Goal: Information Seeking & Learning: Learn about a topic

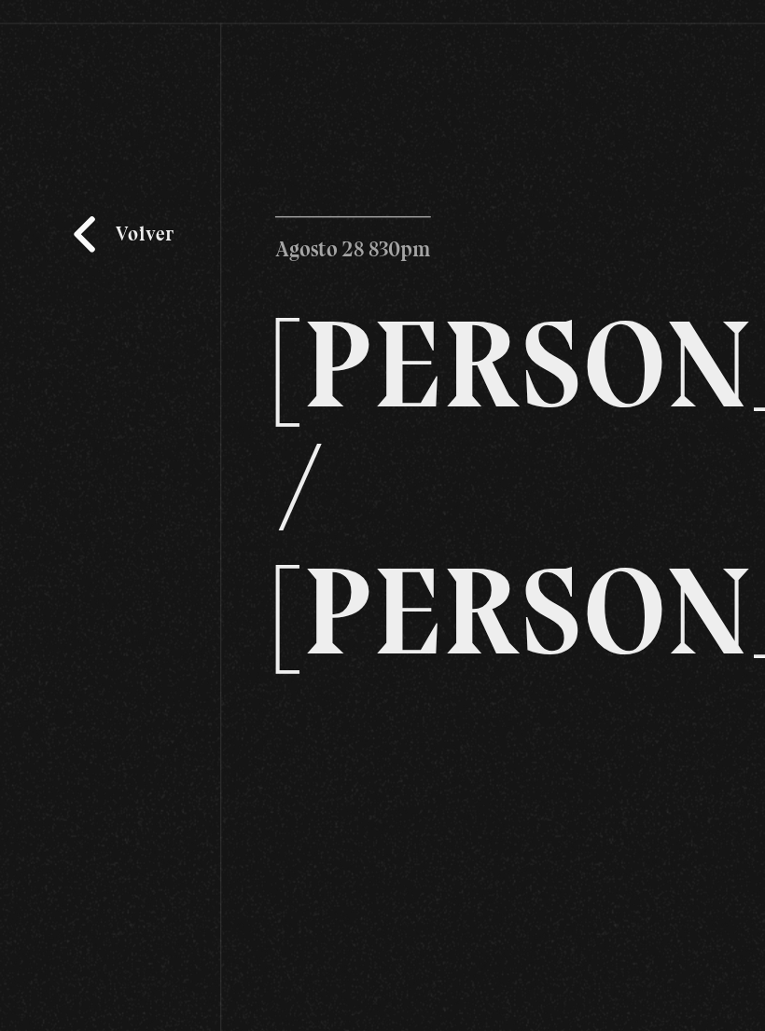
click at [273, 288] on h2 "[PERSON_NAME] / [PERSON_NAME]" at bounding box center [381, 395] width 381 height 257
click at [102, 206] on link "Volver" at bounding box center [85, 218] width 69 height 25
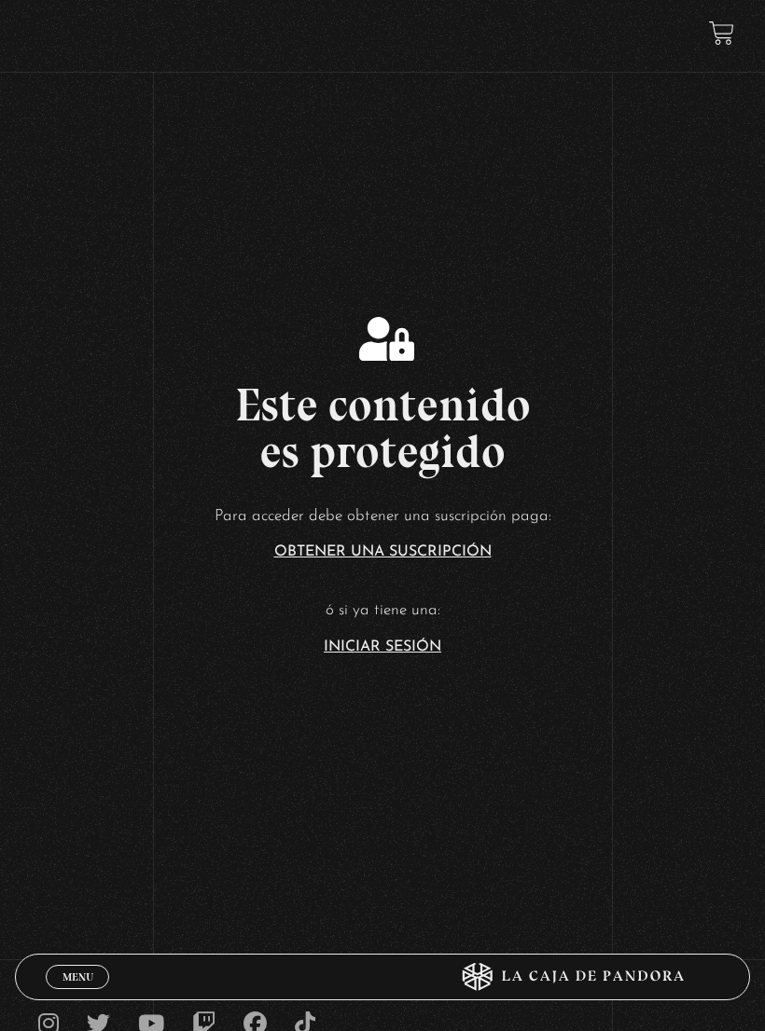
scroll to position [511, 0]
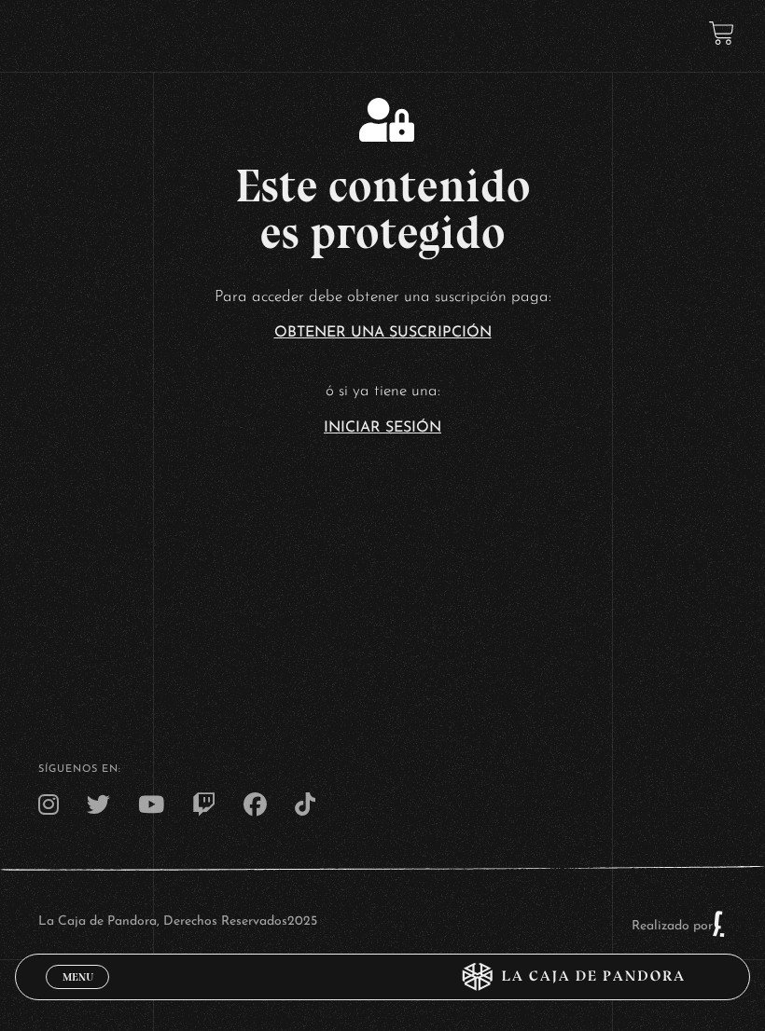
click at [79, 983] on span "Menu" at bounding box center [77, 977] width 31 height 11
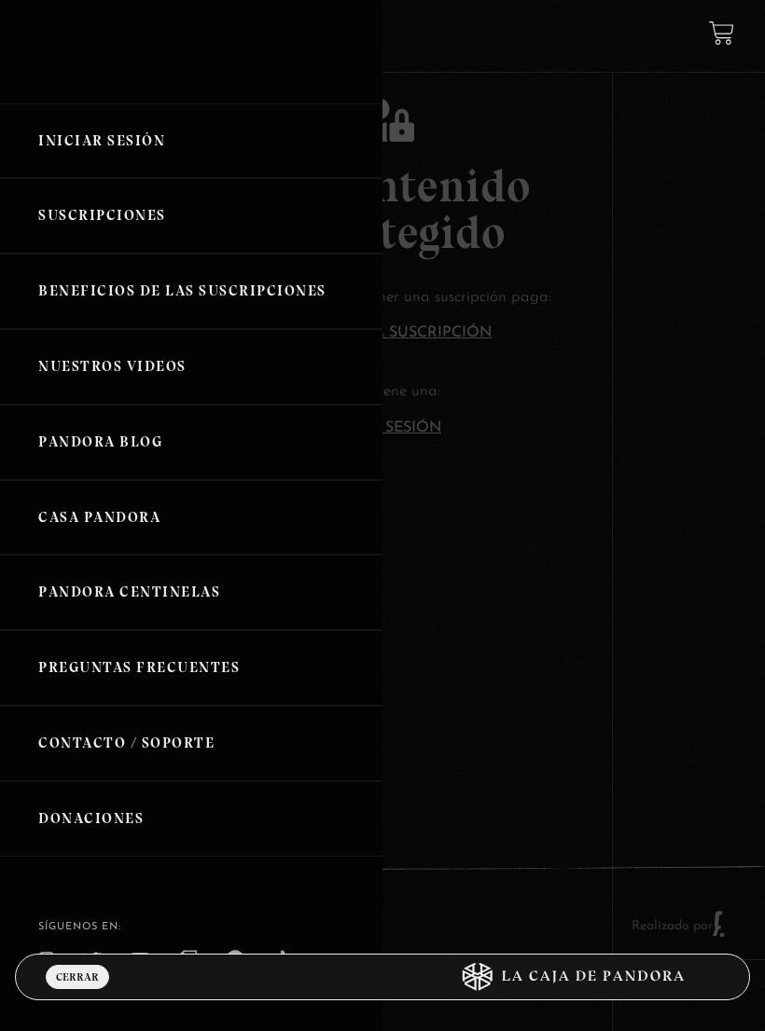
click at [156, 143] on link "Iniciar Sesión" at bounding box center [191, 141] width 382 height 76
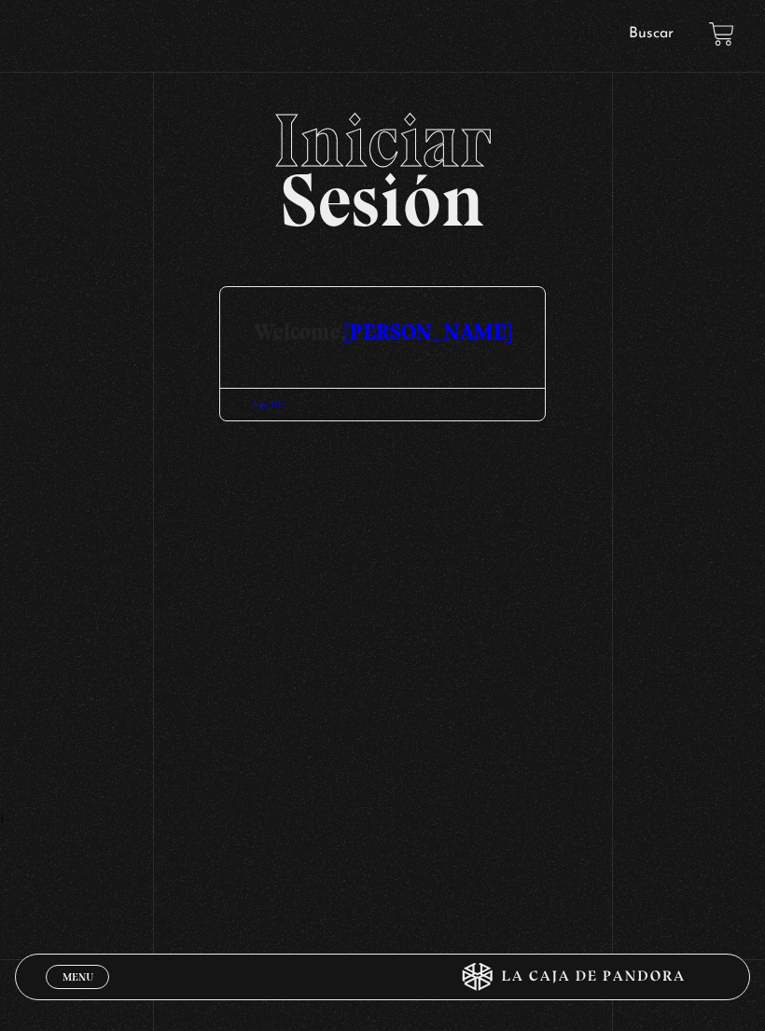
click at [273, 409] on link "Log Out" at bounding box center [270, 404] width 32 height 10
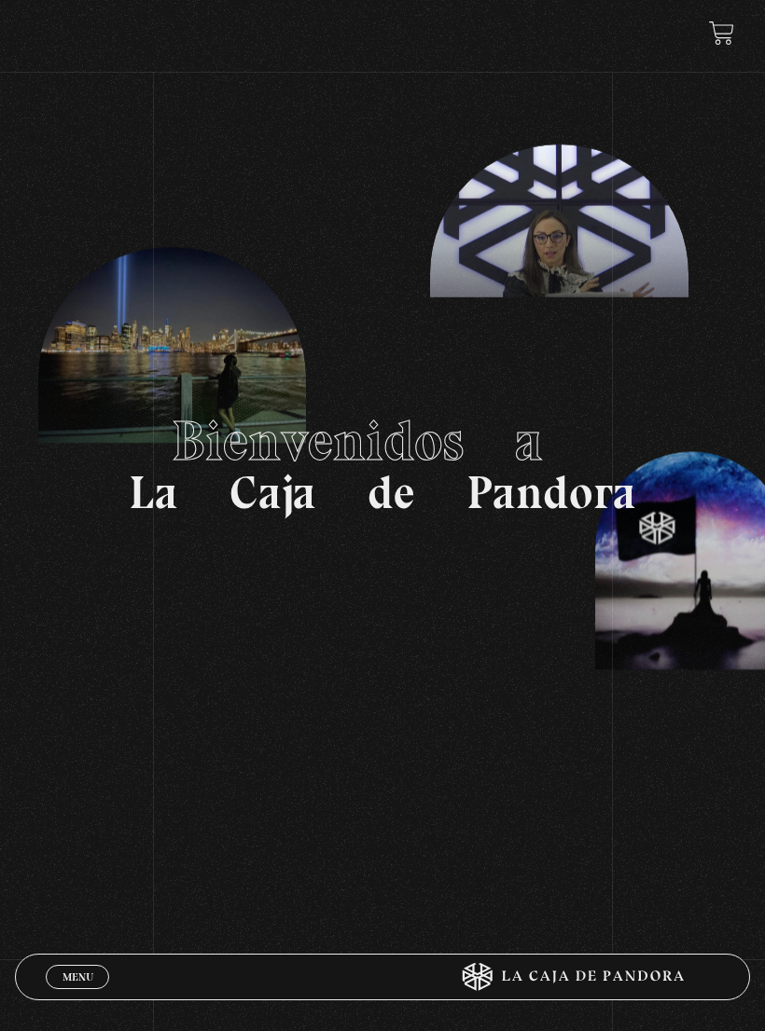
click at [82, 978] on span "Menu" at bounding box center [77, 977] width 31 height 11
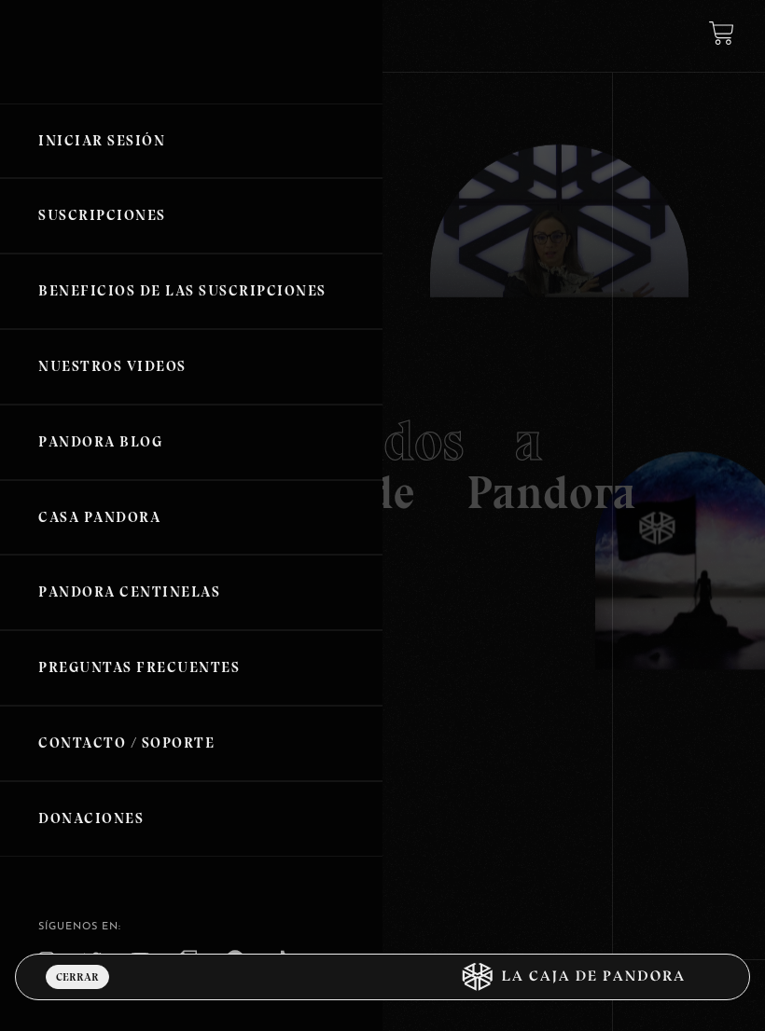
click at [144, 149] on link "Iniciar Sesión" at bounding box center [191, 141] width 382 height 76
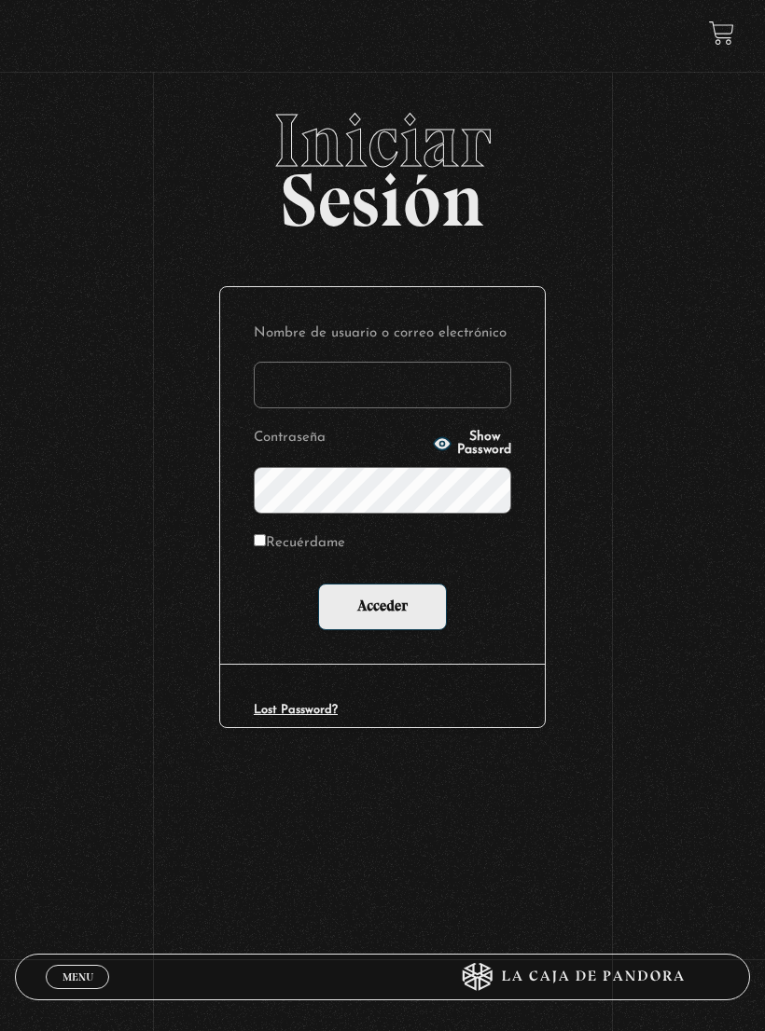
click at [399, 408] on input "Nombre de usuario o correo electrónico" at bounding box center [382, 385] width 257 height 47
click at [400, 395] on input "Nombre de usuario o correo electrónico" at bounding box center [382, 385] width 257 height 47
type input "alejandramora8@hotmail.es"
click at [408, 611] on input "Acceder" at bounding box center [382, 607] width 129 height 47
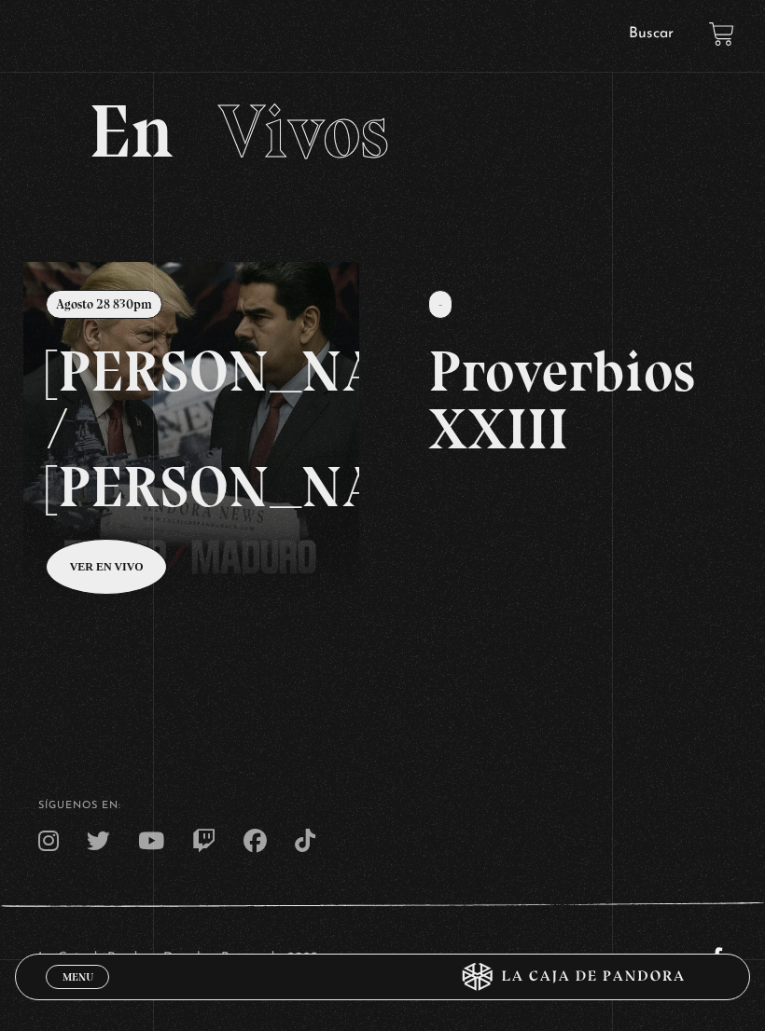
scroll to position [104, 0]
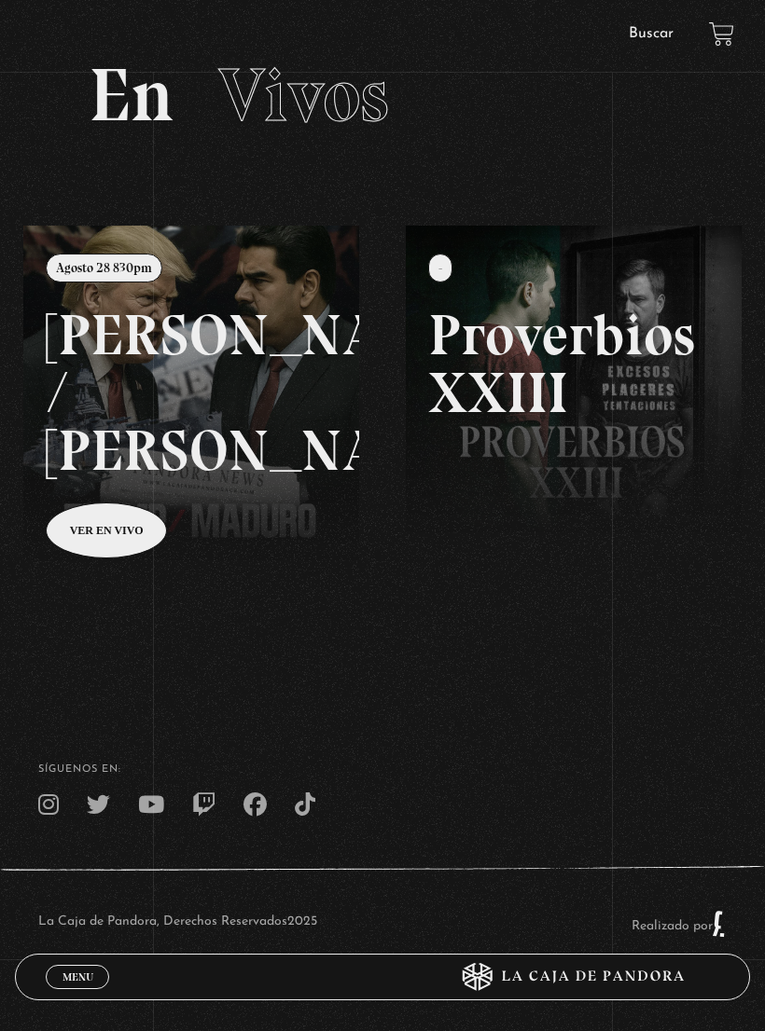
click at [73, 982] on span "Menu" at bounding box center [77, 977] width 31 height 11
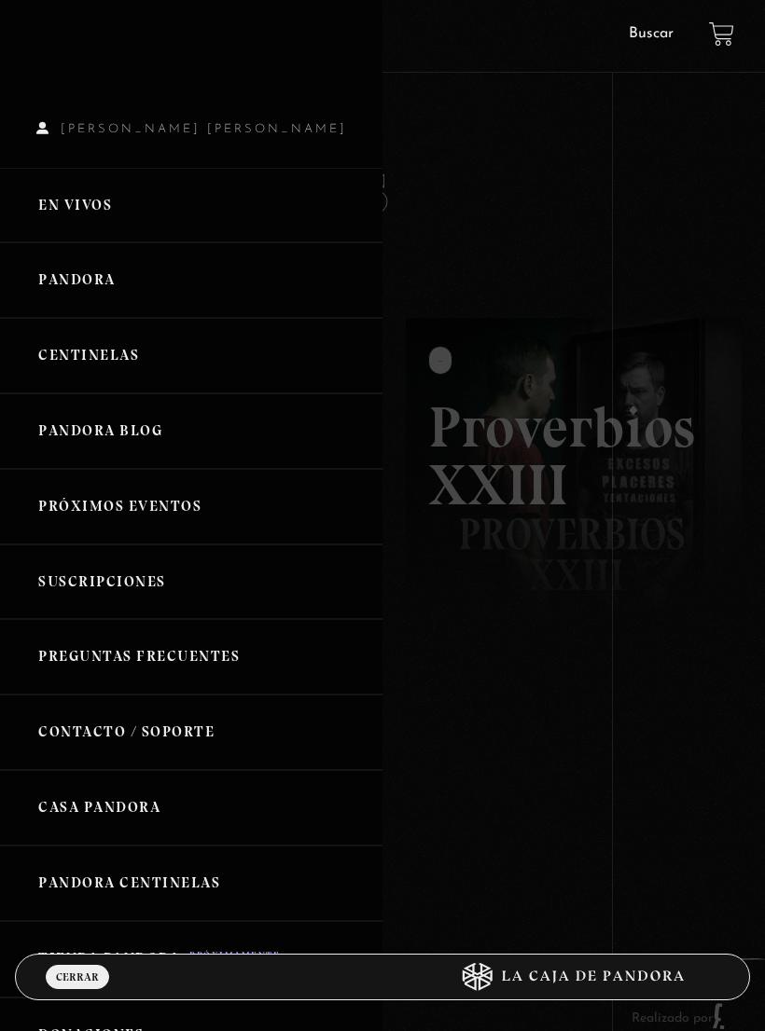
scroll to position [0, 0]
click at [60, 202] on link "En vivos" at bounding box center [191, 206] width 382 height 76
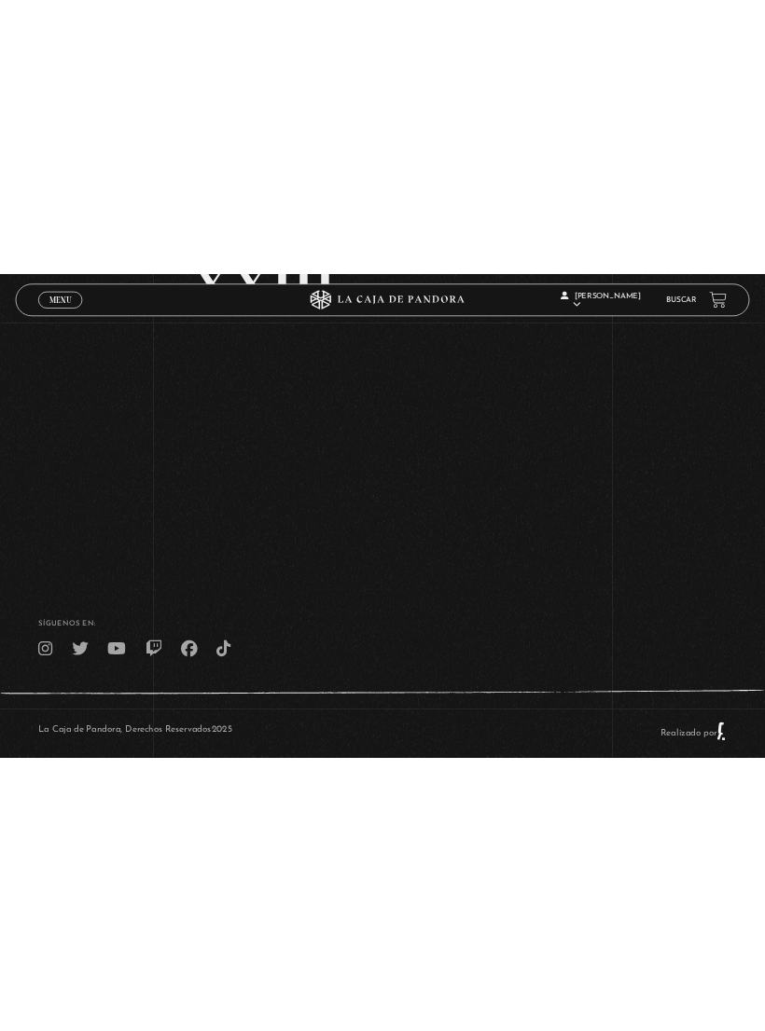
scroll to position [43, 0]
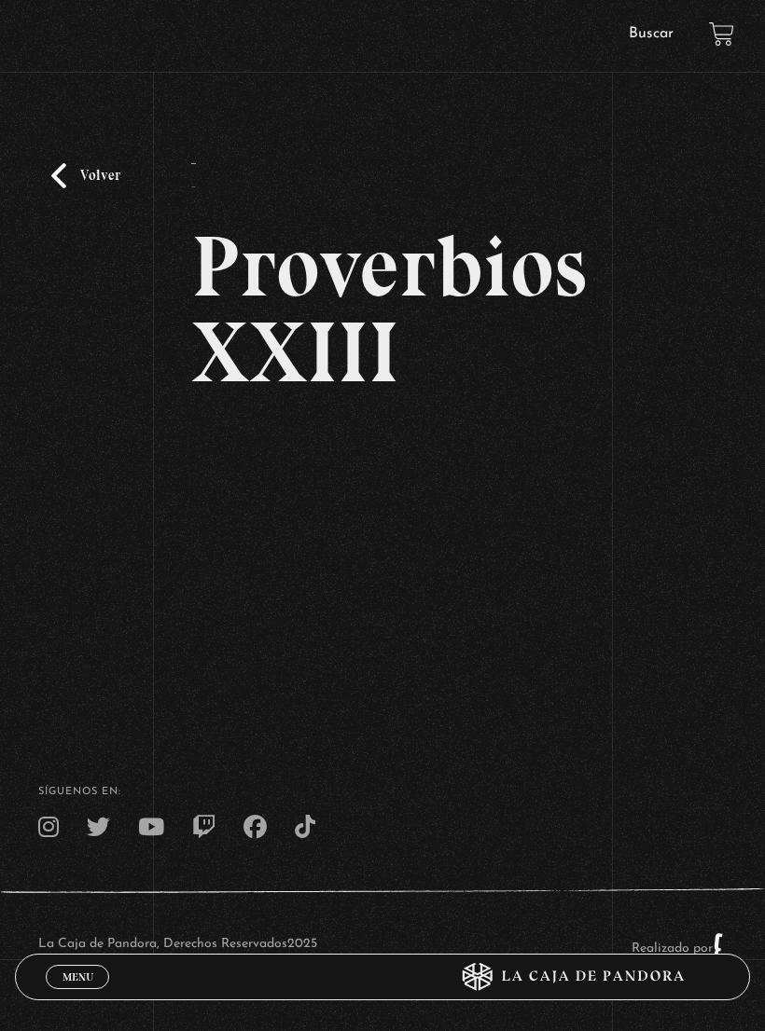
click at [81, 188] on link "Volver" at bounding box center [85, 175] width 69 height 25
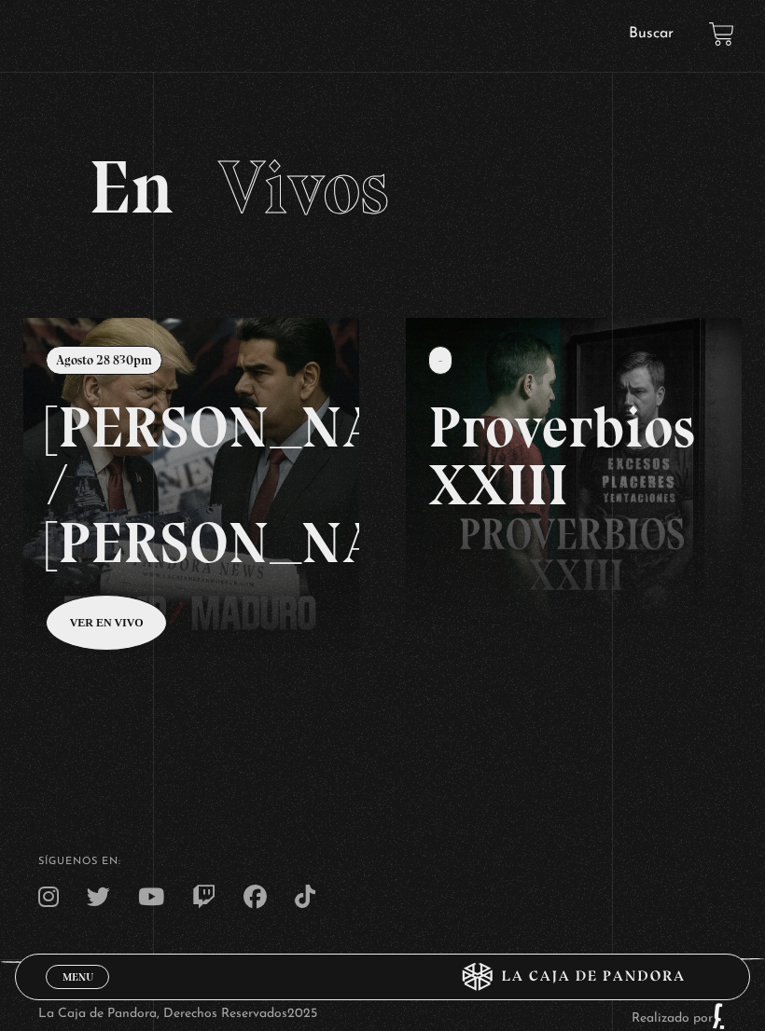
click at [80, 985] on link "Menu Cerrar" at bounding box center [77, 977] width 63 height 24
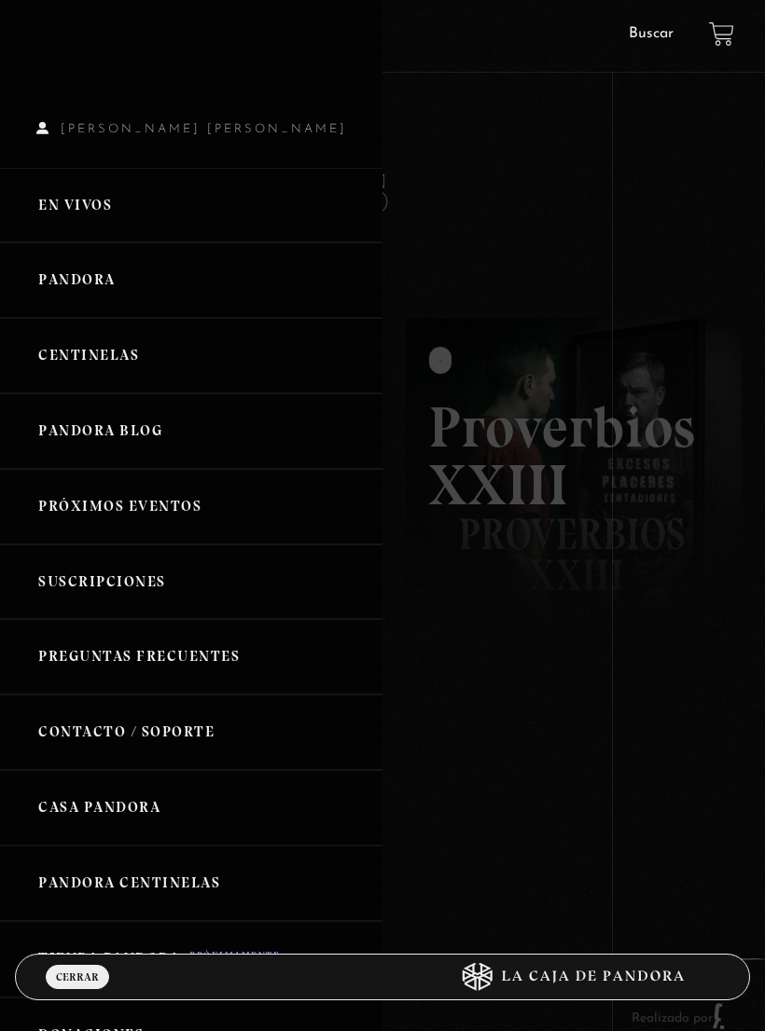
click at [186, 366] on link "Centinelas" at bounding box center [191, 356] width 382 height 76
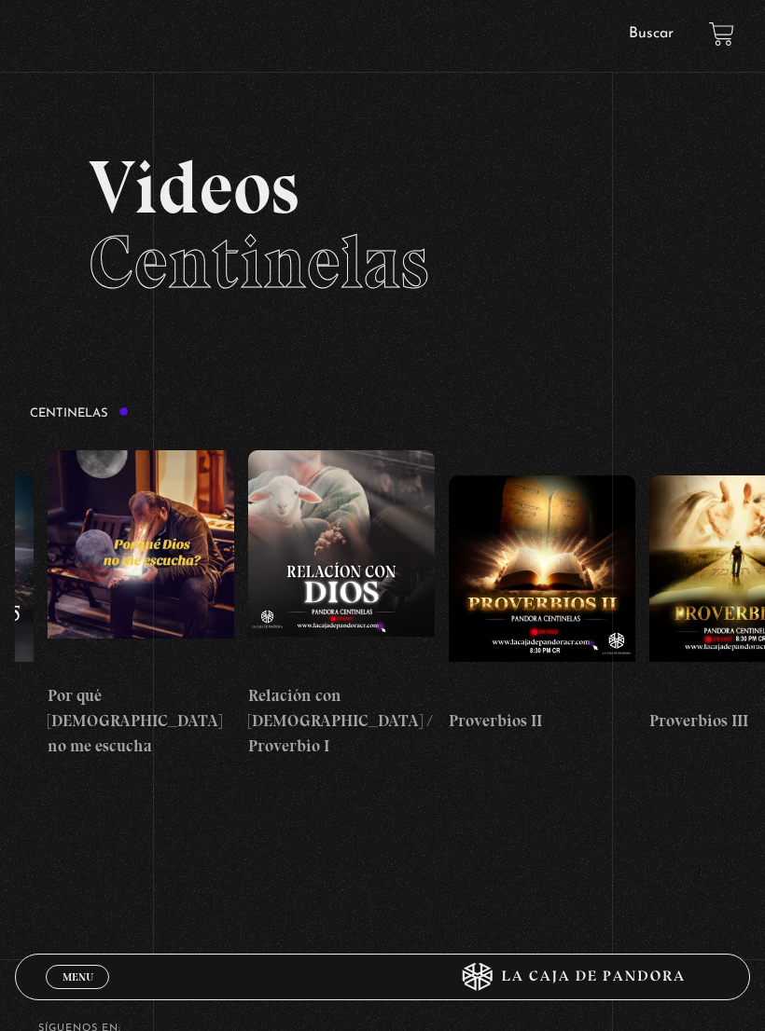
scroll to position [0, 376]
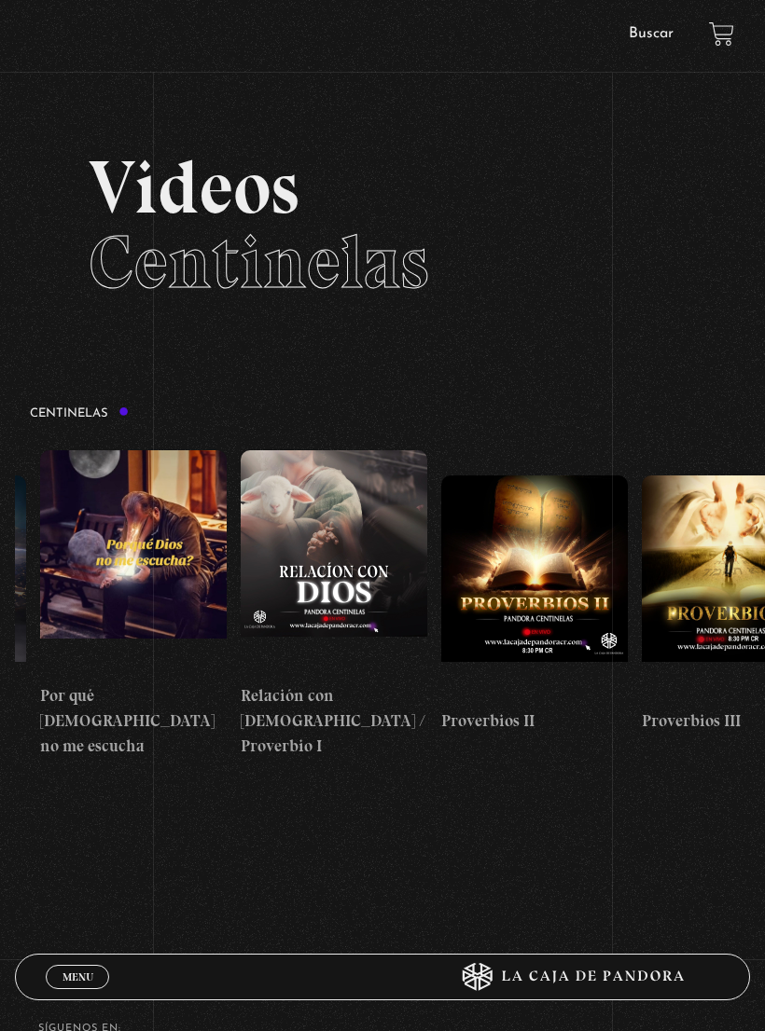
click at [727, 563] on figure at bounding box center [734, 588] width 186 height 224
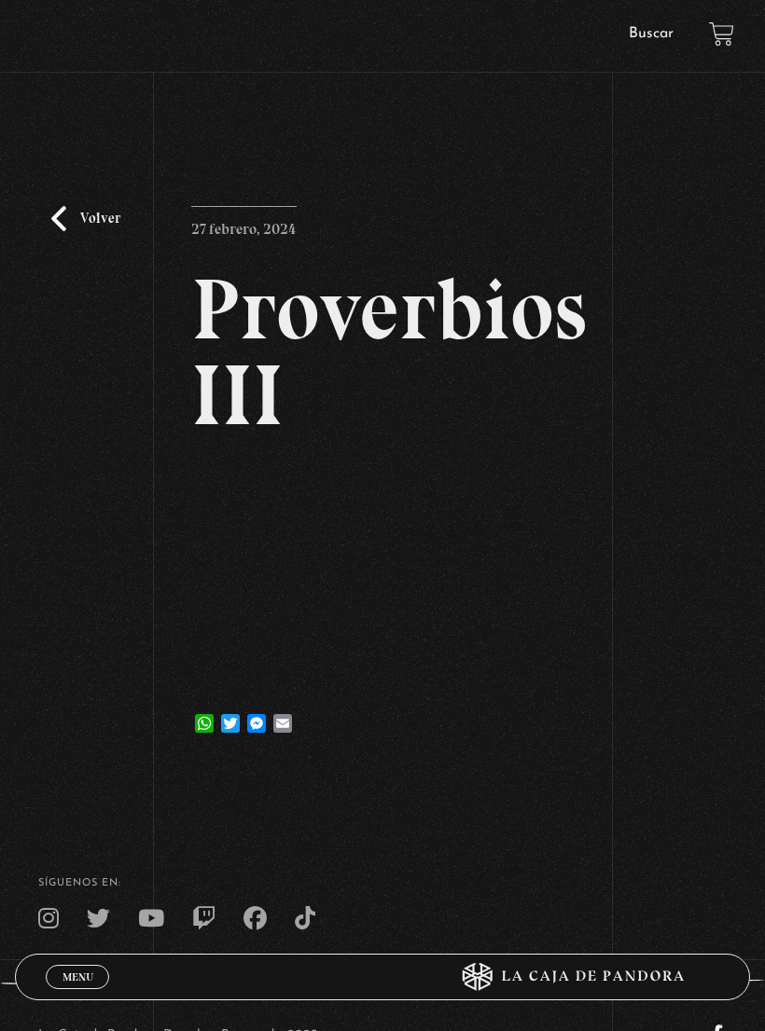
click at [97, 976] on link "Menu Cerrar" at bounding box center [77, 977] width 63 height 24
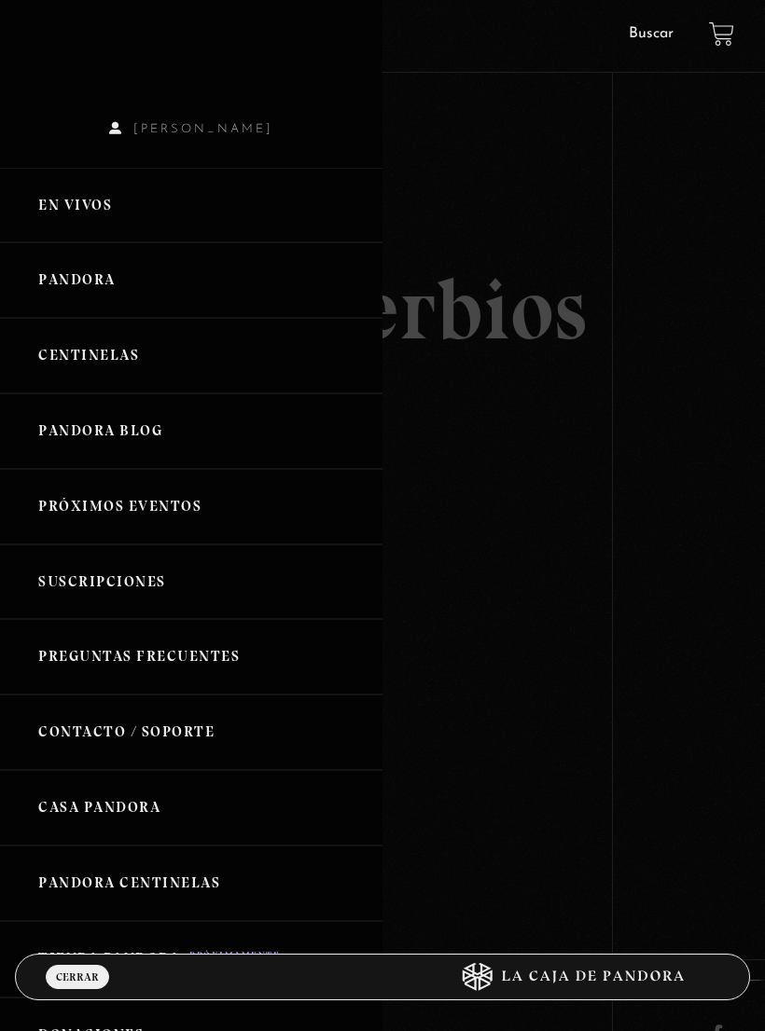
click at [197, 361] on link "Centinelas" at bounding box center [191, 356] width 382 height 76
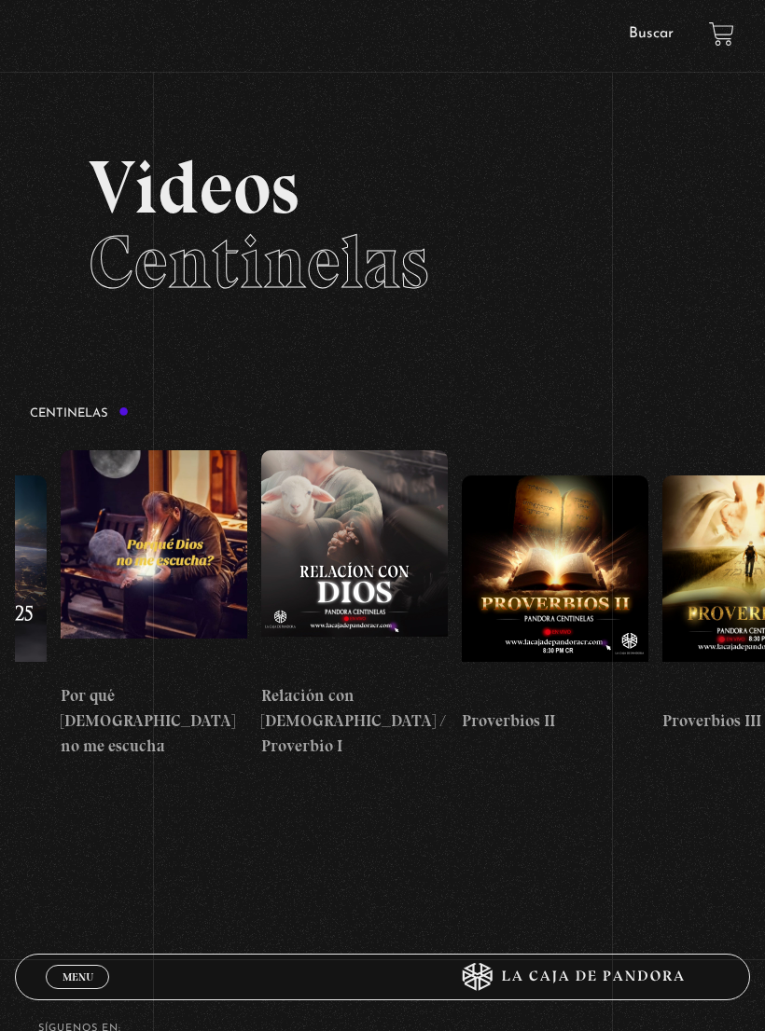
scroll to position [0, 380]
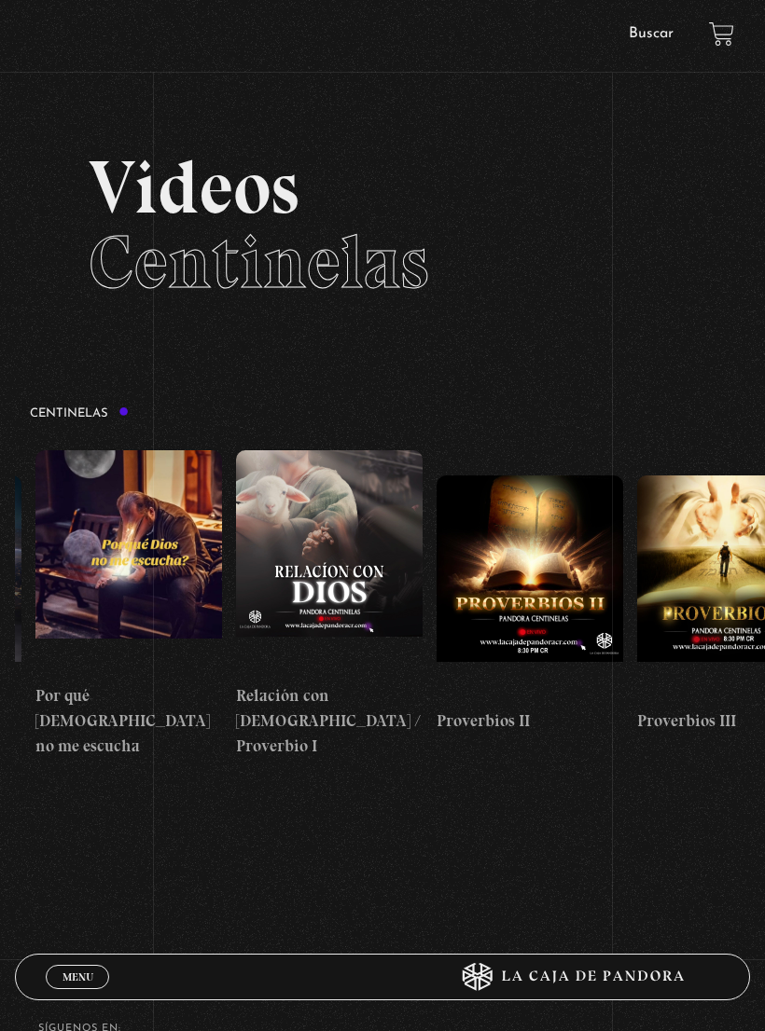
click at [347, 527] on figure at bounding box center [329, 562] width 186 height 224
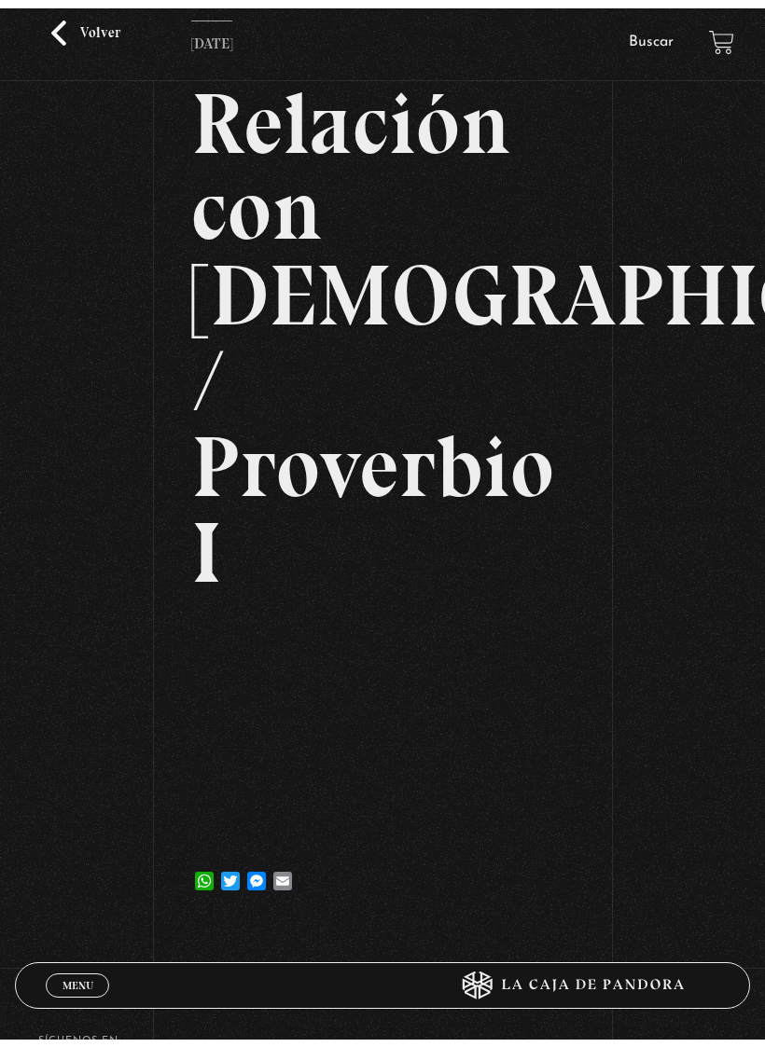
scroll to position [22, 0]
